Goal: Ask a question

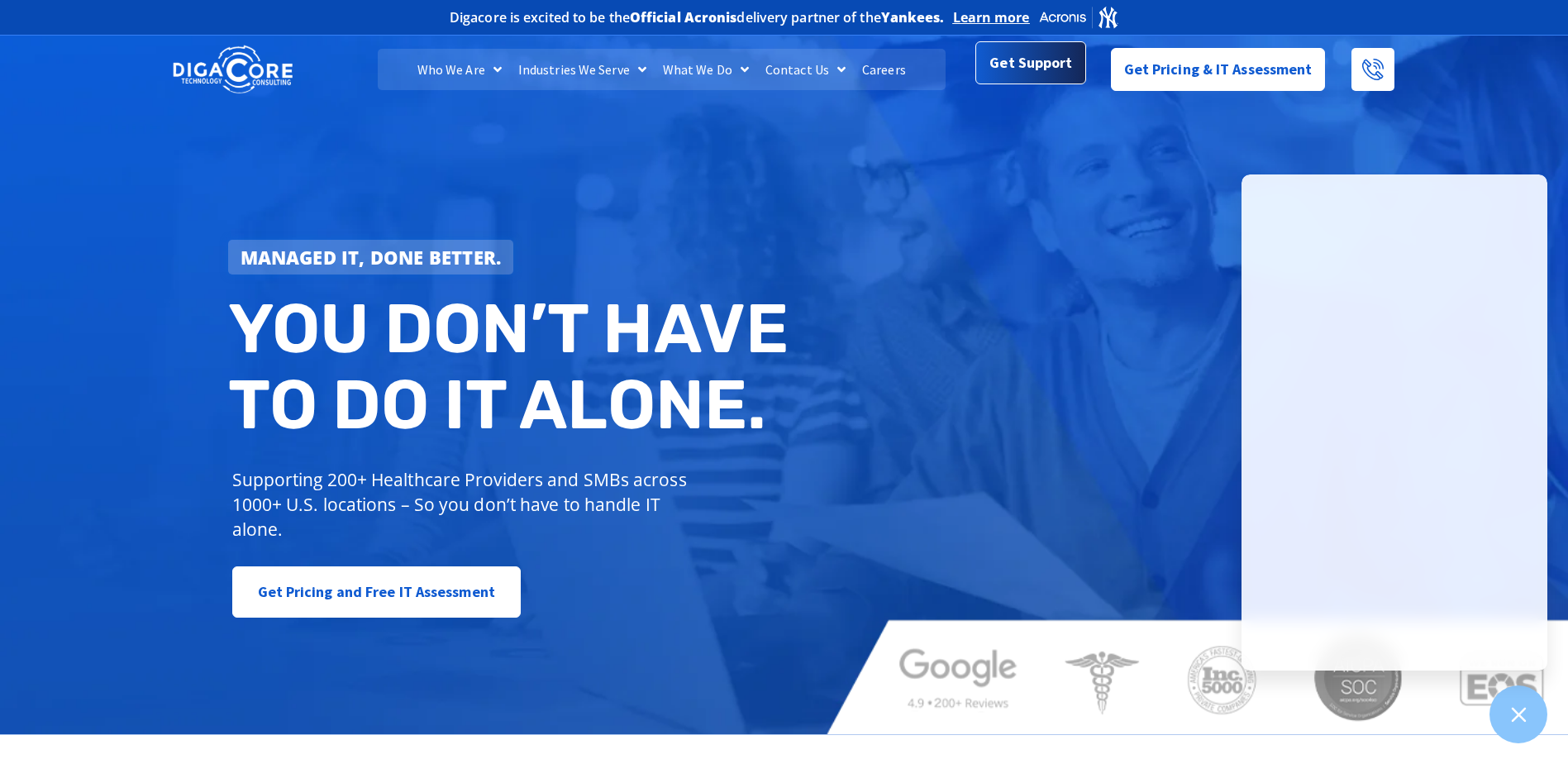
click at [1024, 76] on span "Get Support" at bounding box center [1030, 63] width 82 height 33
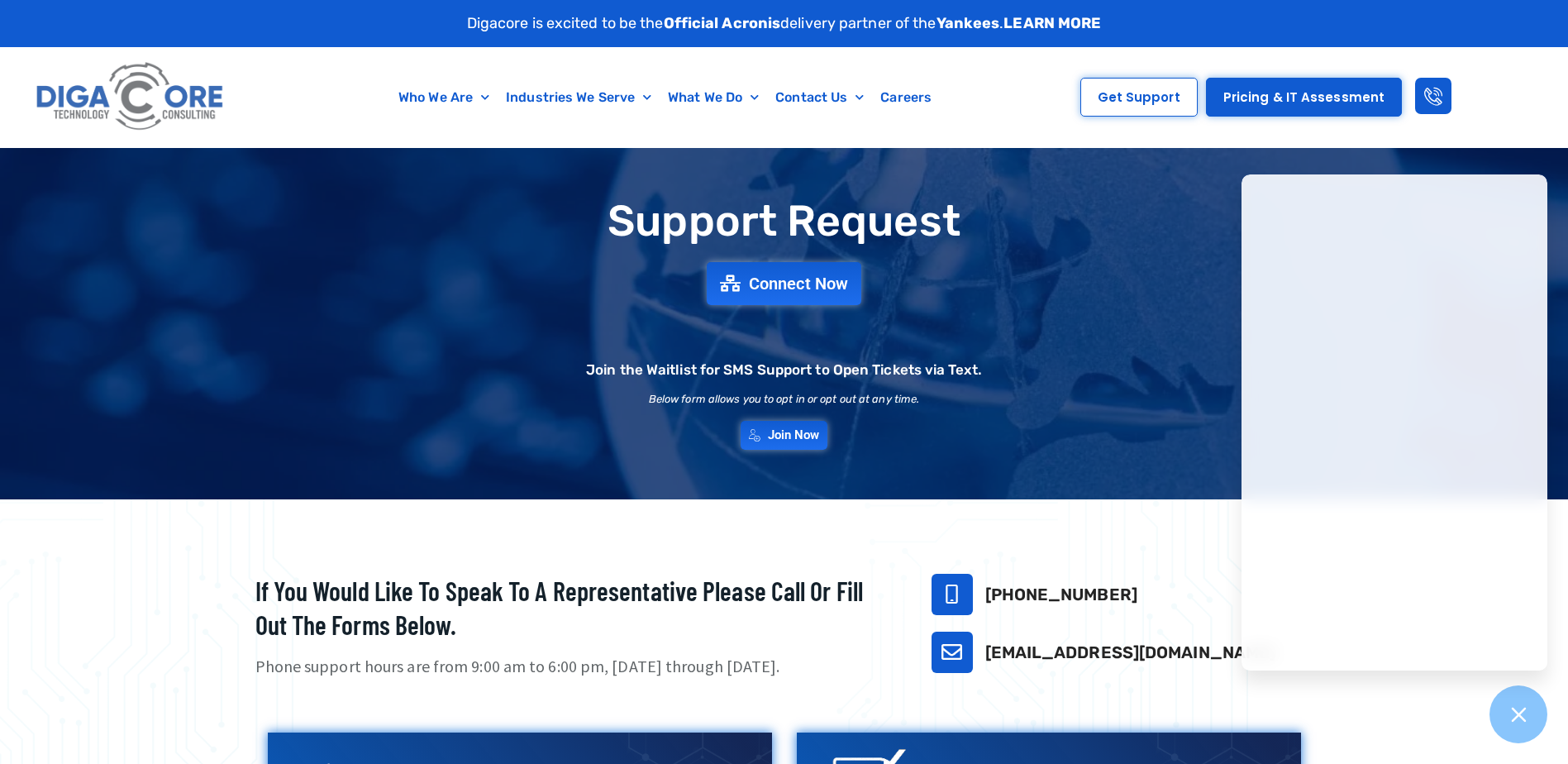
click at [429, 364] on div "Support Request Connect Now Join the Waitlist for SMS Support to Open Tickets v…" at bounding box center [784, 323] width 1157 height 268
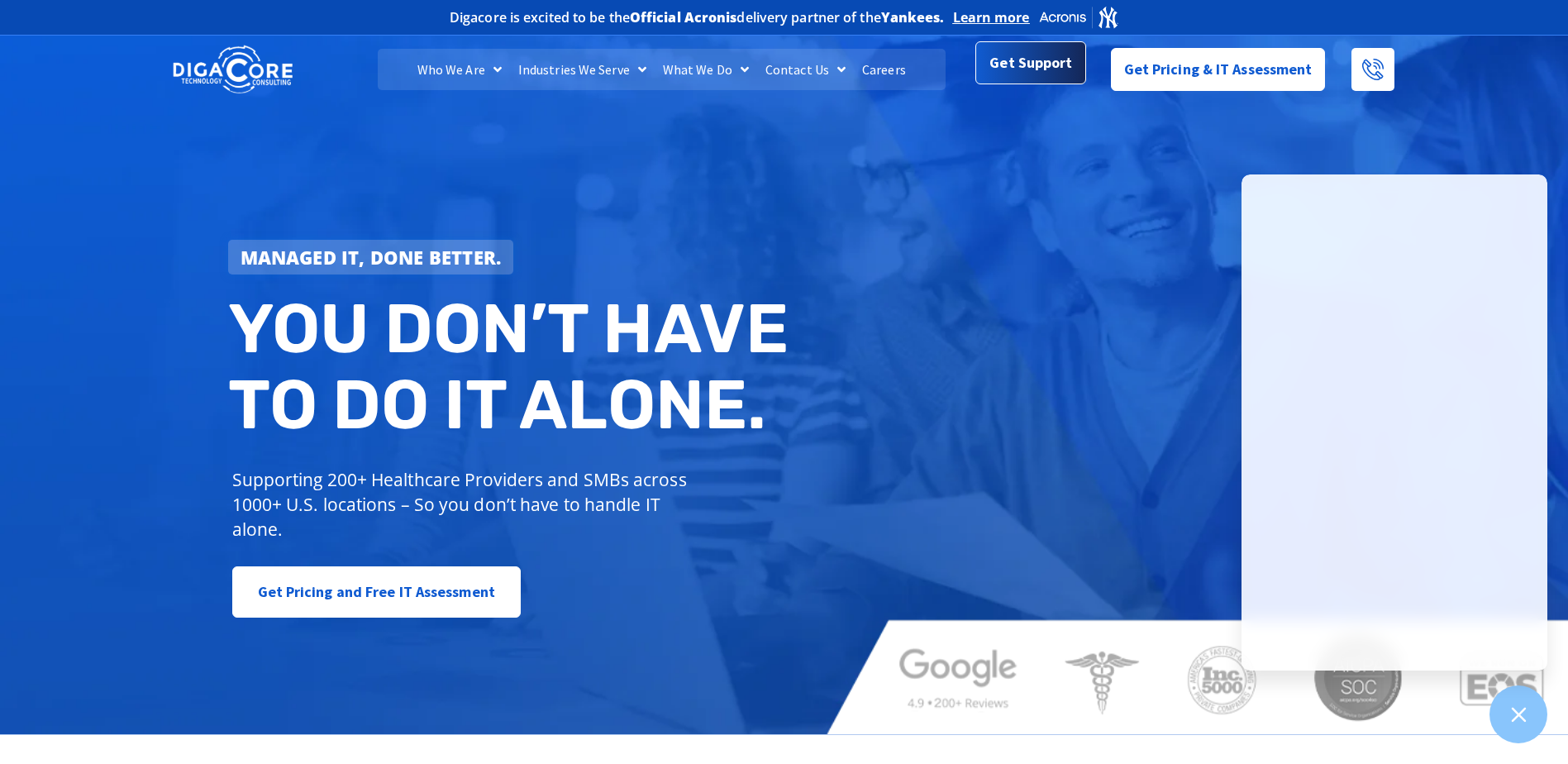
click at [1012, 62] on span "Get Support" at bounding box center [1030, 63] width 82 height 33
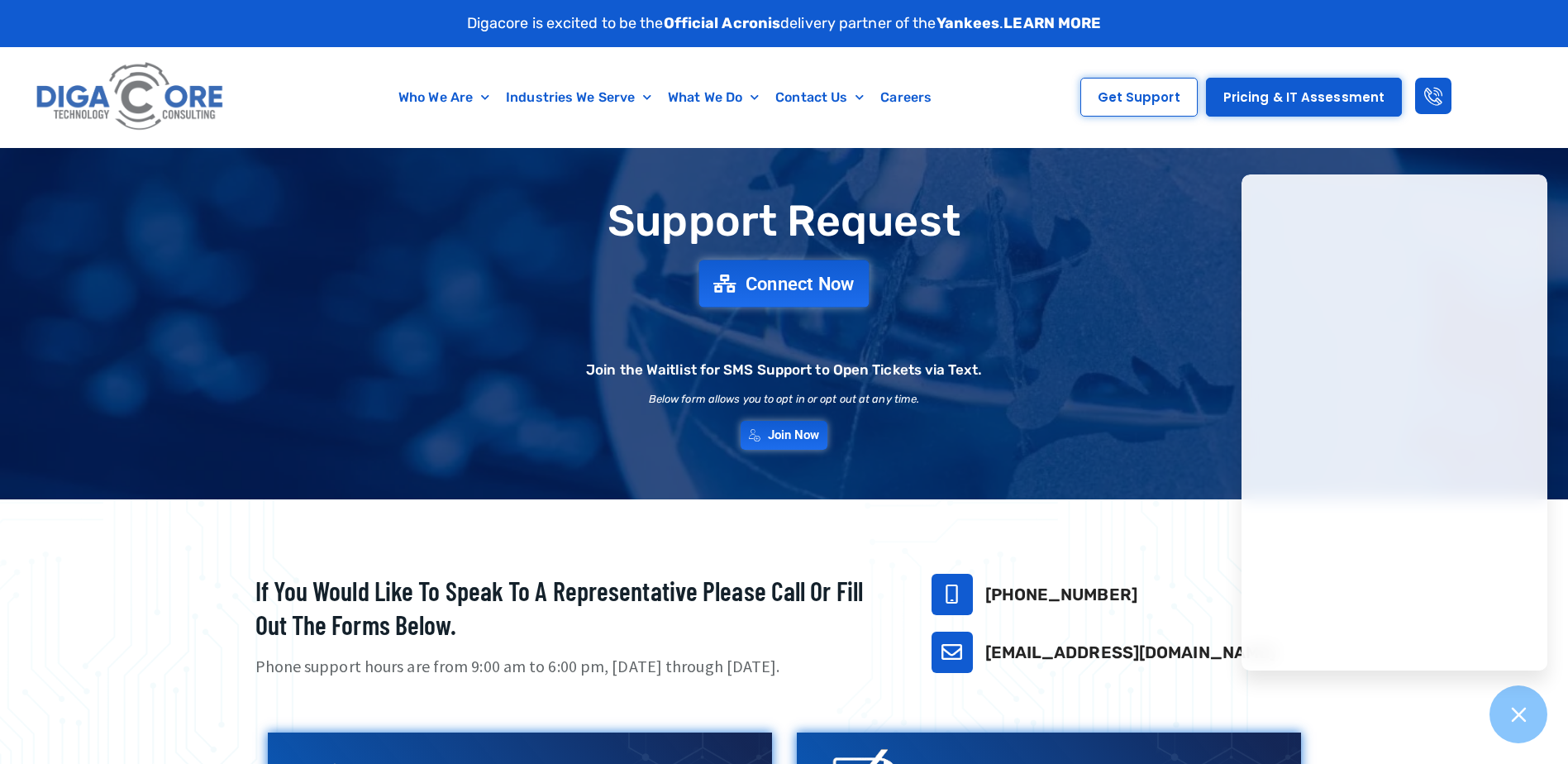
click at [784, 278] on span "Connect Now" at bounding box center [799, 283] width 109 height 18
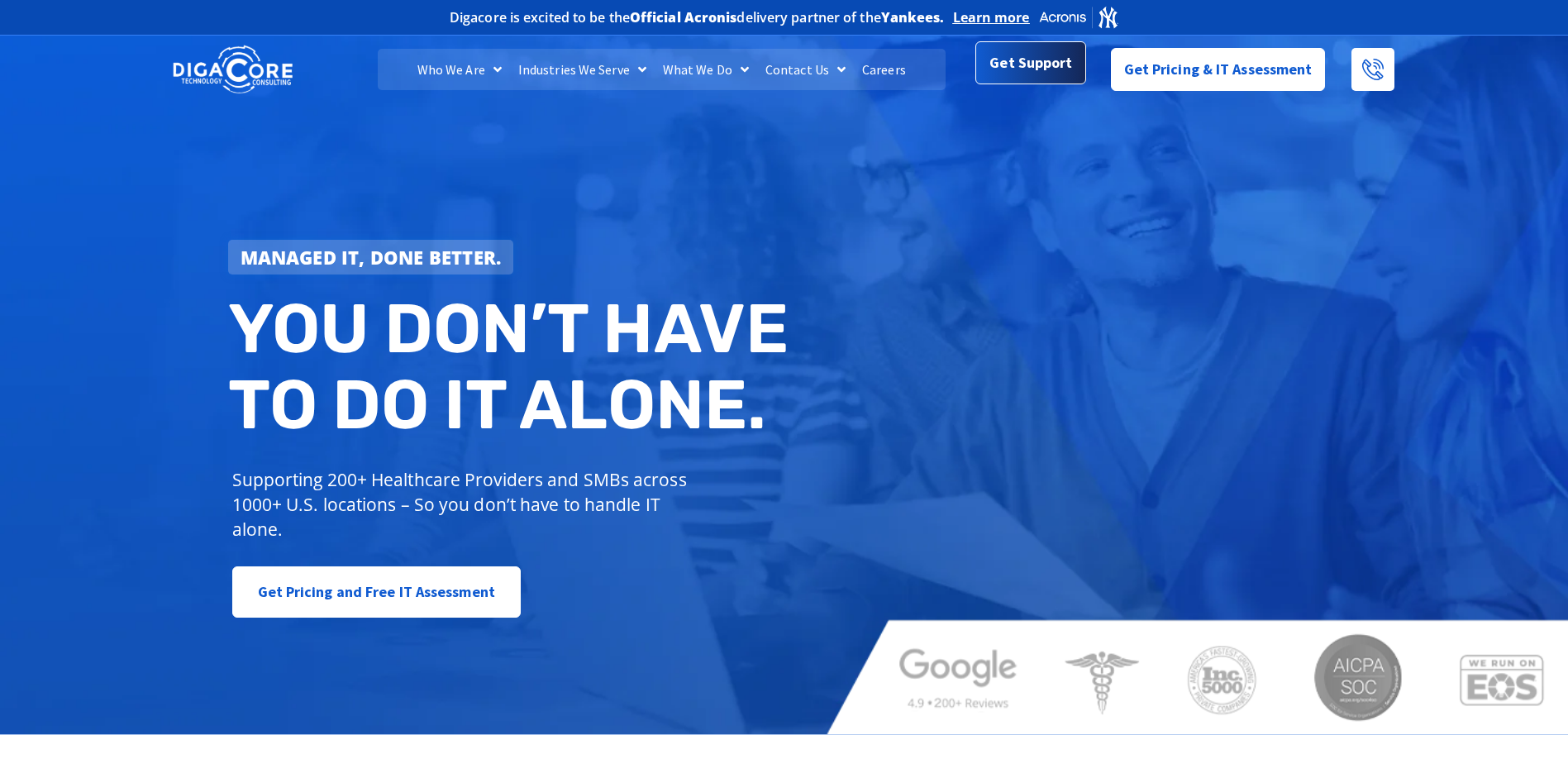
click at [1046, 59] on span "Get Support" at bounding box center [1030, 63] width 82 height 33
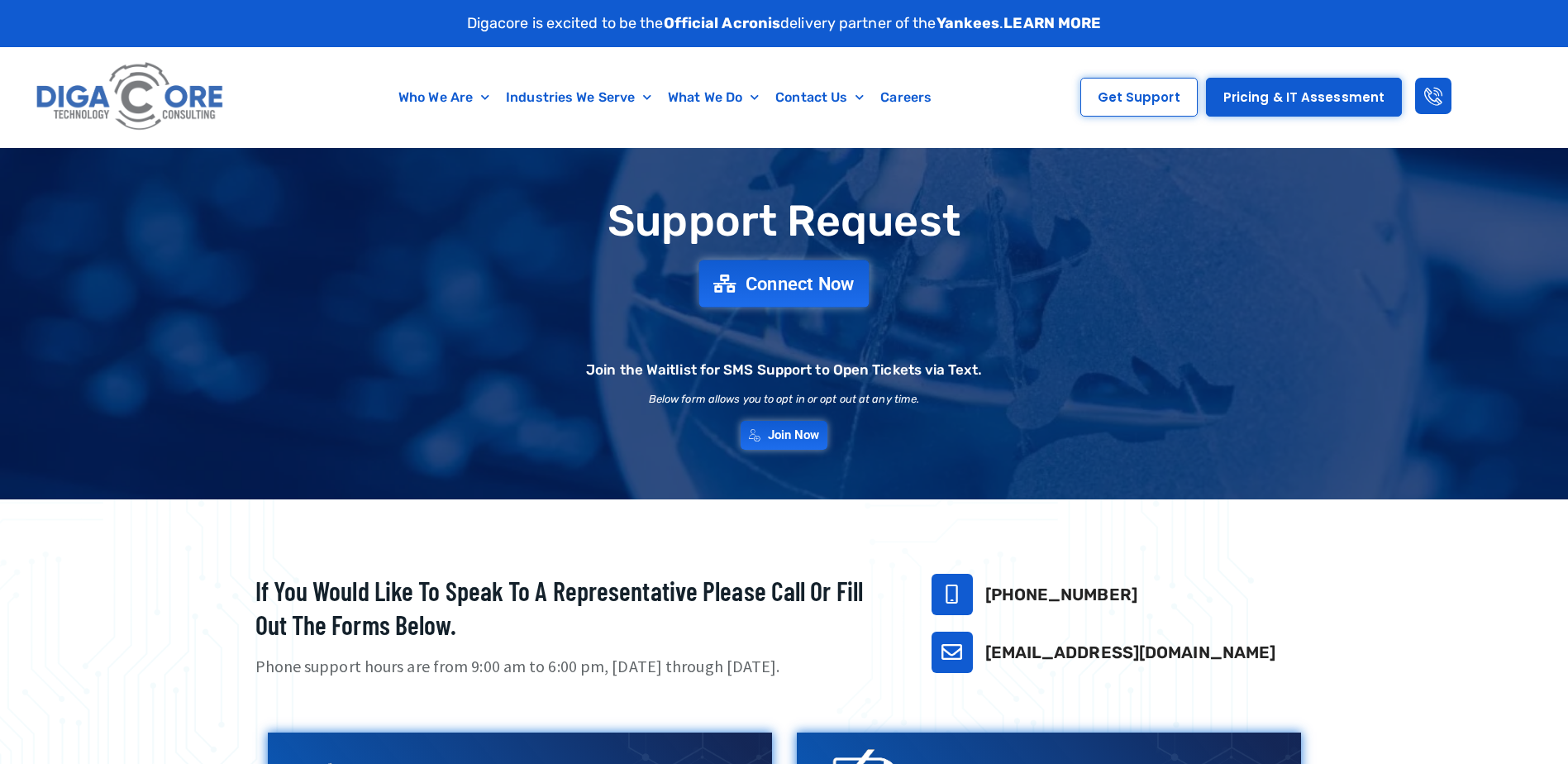
click at [816, 270] on link "Connect Now" at bounding box center [784, 283] width 170 height 47
